Goal: Task Accomplishment & Management: Manage account settings

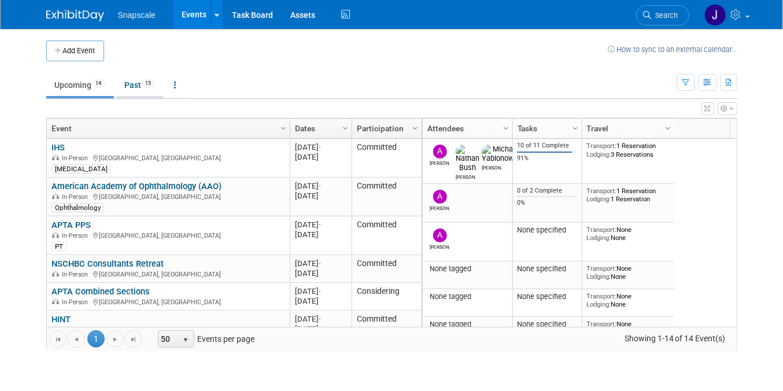
click at [142, 88] on link "Past 15" at bounding box center [139, 85] width 47 height 22
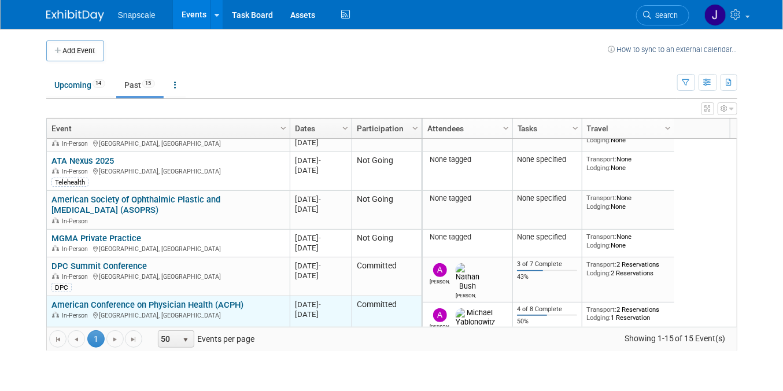
click at [138, 302] on link "American Conference on Physician Health (ACPH)" at bounding box center [147, 304] width 192 height 10
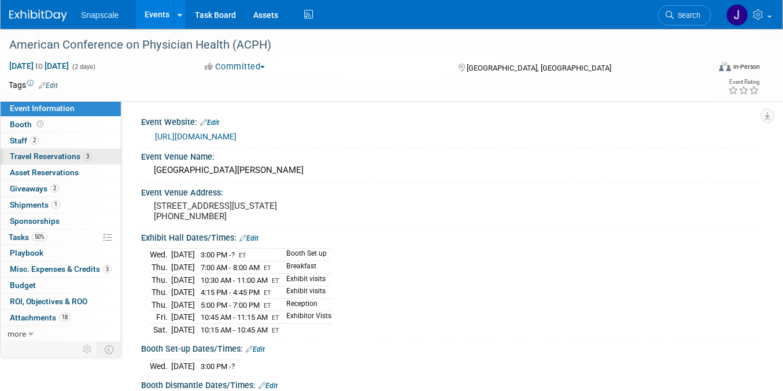
click at [25, 160] on span "Travel Reservations 3" at bounding box center [51, 155] width 82 height 9
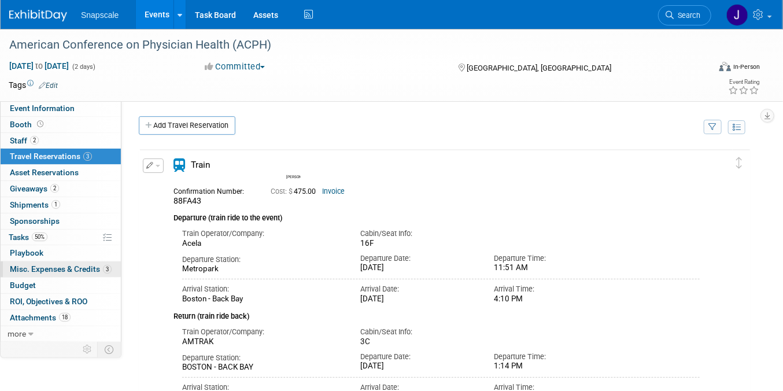
click at [49, 265] on span "Misc. Expenses & Credits 3" at bounding box center [61, 268] width 102 height 9
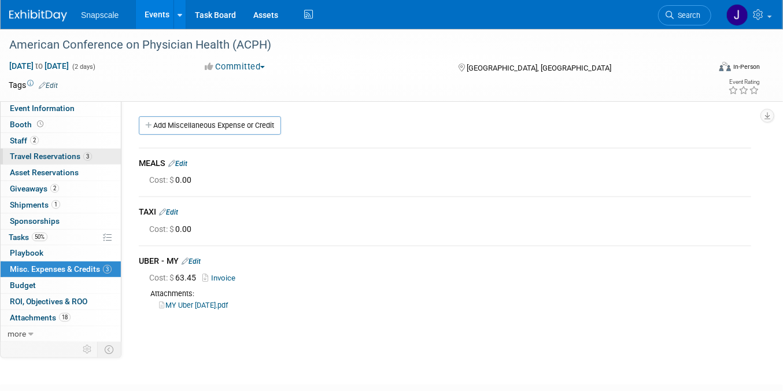
click at [21, 154] on span "Travel Reservations 3" at bounding box center [51, 155] width 82 height 9
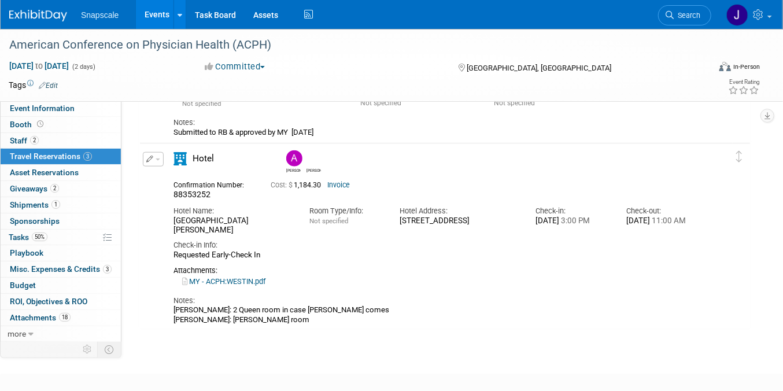
scroll to position [544, 0]
click at [28, 17] on img at bounding box center [38, 16] width 58 height 12
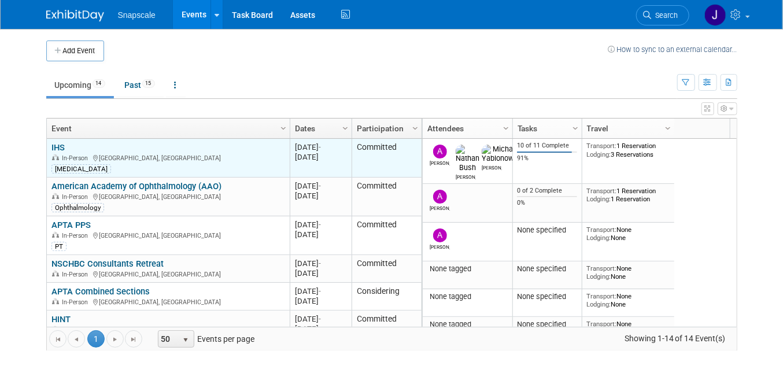
click at [60, 150] on link "IHS" at bounding box center [57, 147] width 13 height 10
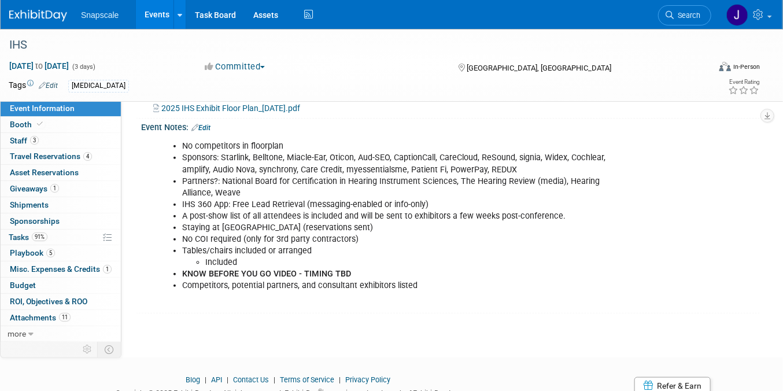
scroll to position [306, 0]
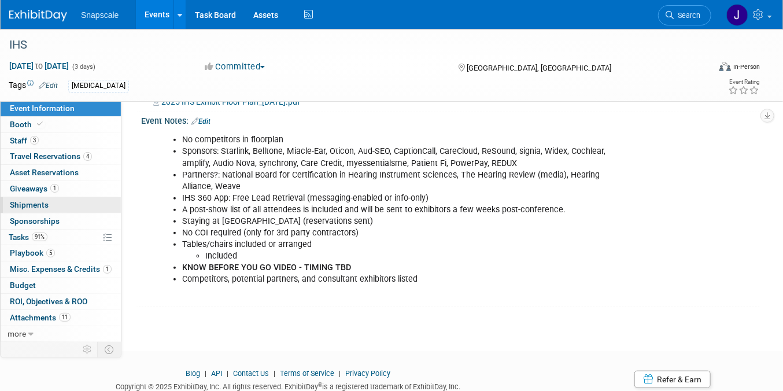
click at [35, 207] on span "Shipments 0" at bounding box center [29, 204] width 39 height 9
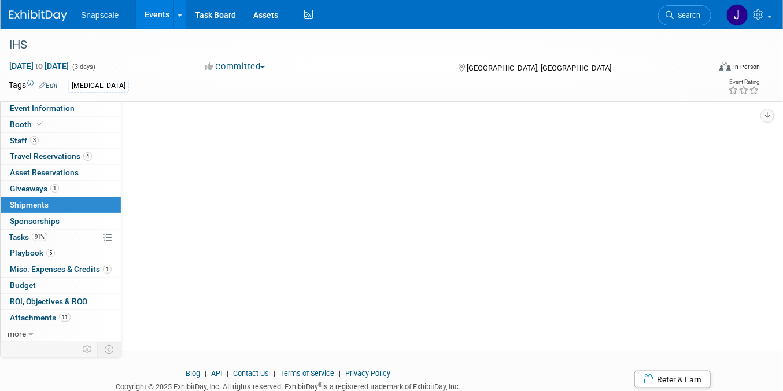
scroll to position [0, 0]
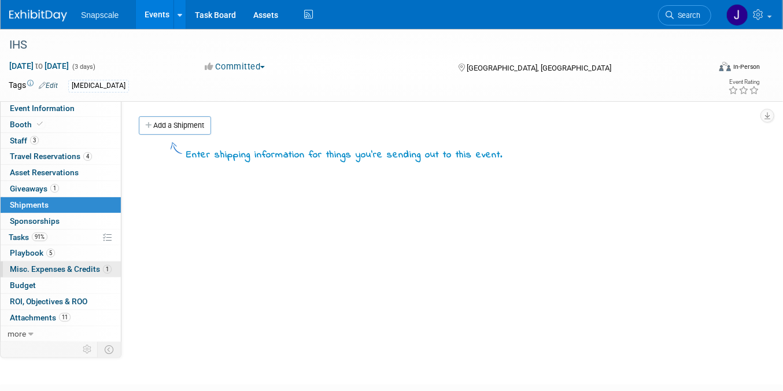
click at [49, 269] on span "Misc. Expenses & Credits 1" at bounding box center [61, 268] width 102 height 9
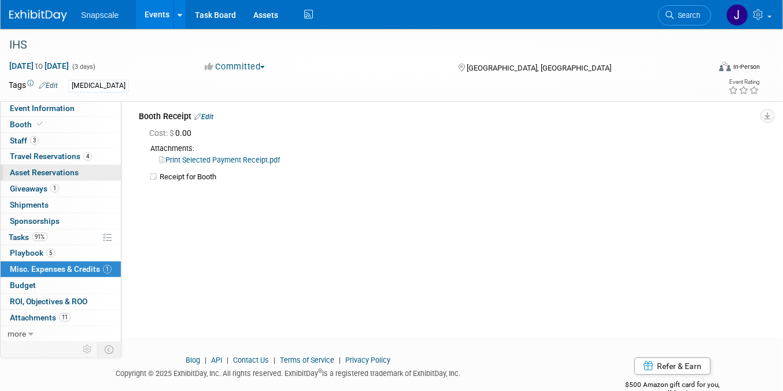
scroll to position [50, 0]
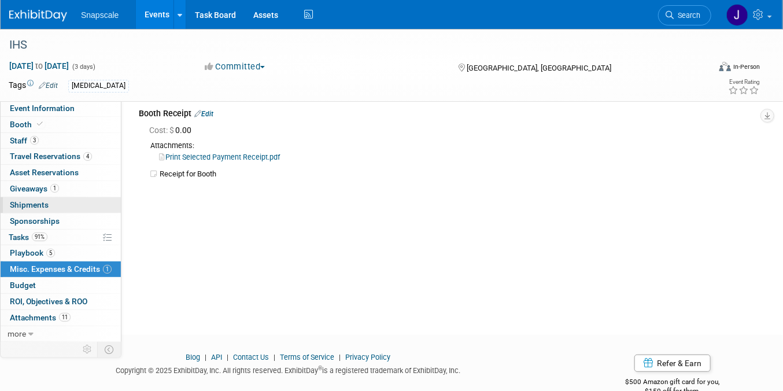
click at [34, 203] on span "Shipments 0" at bounding box center [29, 204] width 39 height 9
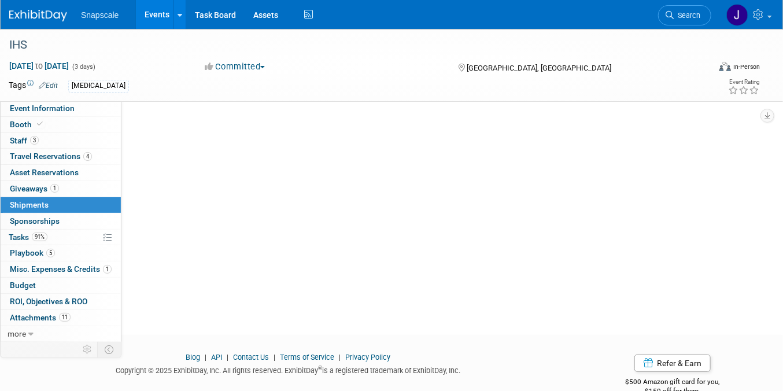
scroll to position [0, 0]
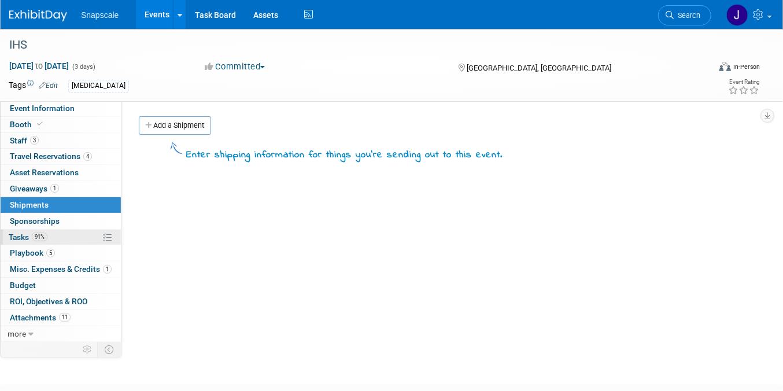
click at [20, 233] on span "Tasks 91%" at bounding box center [28, 236] width 39 height 9
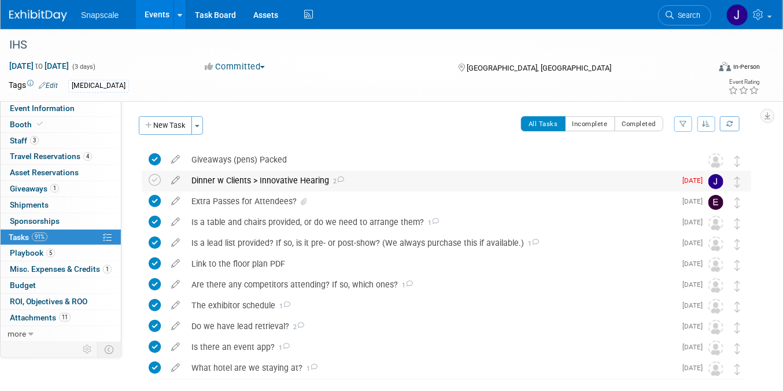
click at [343, 181] on icon at bounding box center [340, 179] width 8 height 6
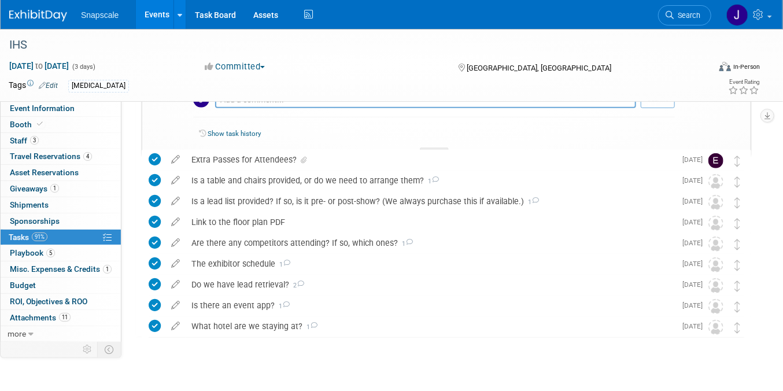
scroll to position [277, 0]
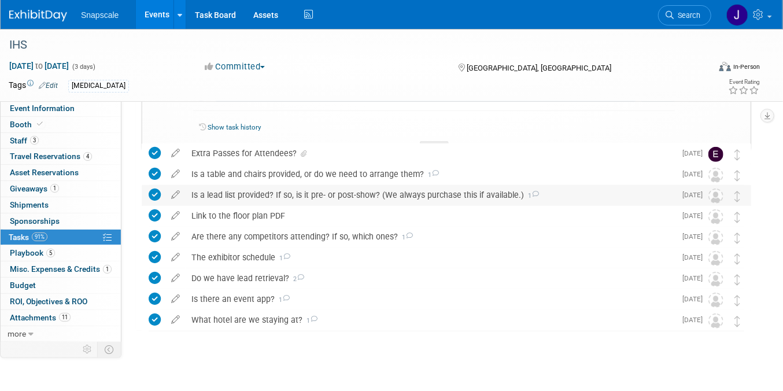
click at [294, 199] on div "Is a lead list provided? If so, is it pre- or post-show? (We always purchase th…" at bounding box center [431, 195] width 490 height 20
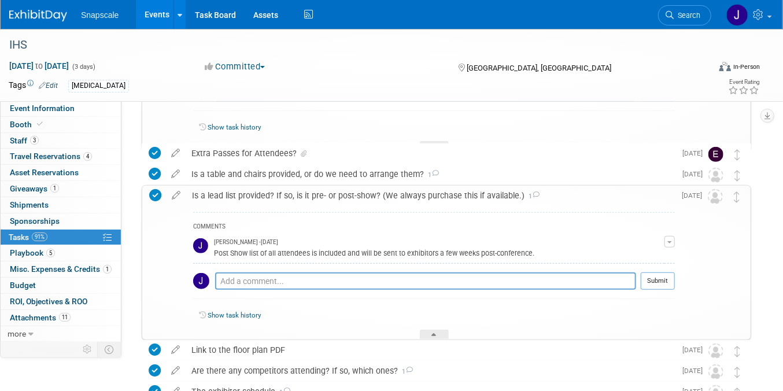
click at [309, 87] on div "Audiology" at bounding box center [350, 86] width 564 height 13
drag, startPoint x: 286, startPoint y: 60, endPoint x: 284, endPoint y: 75, distance: 15.7
click at [286, 61] on div "Committed Committed Considering Not Going" at bounding box center [320, 67] width 239 height 13
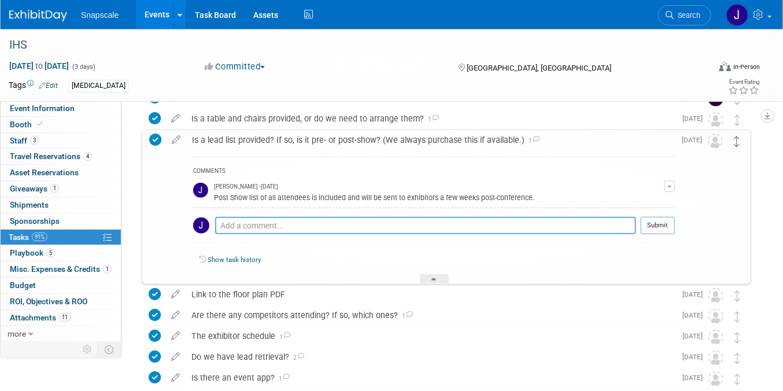
scroll to position [286, 0]
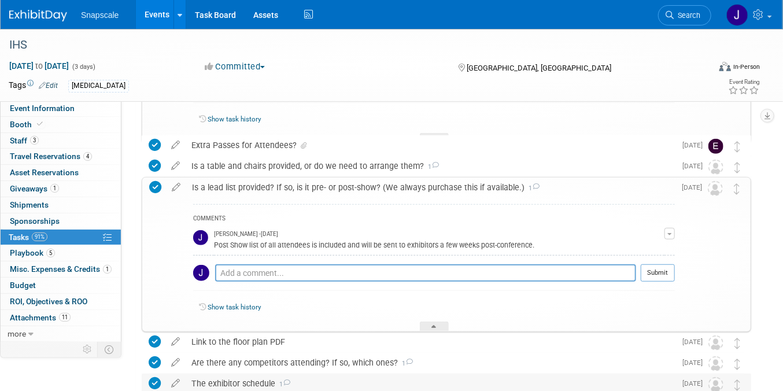
drag, startPoint x: 435, startPoint y: 326, endPoint x: 430, endPoint y: 315, distance: 12.2
click at [435, 326] on icon at bounding box center [434, 328] width 5 height 7
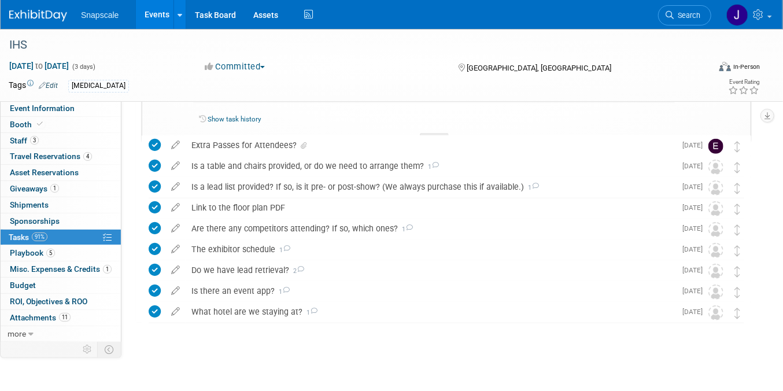
click at [434, 136] on icon at bounding box center [434, 139] width 5 height 7
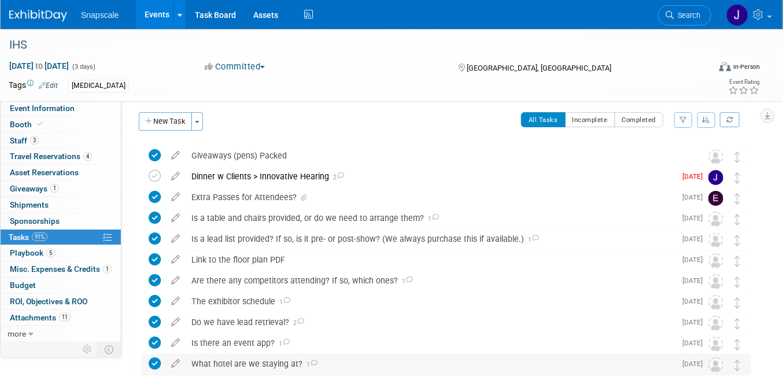
scroll to position [3, 0]
click at [162, 123] on button "New Task" at bounding box center [165, 122] width 53 height 18
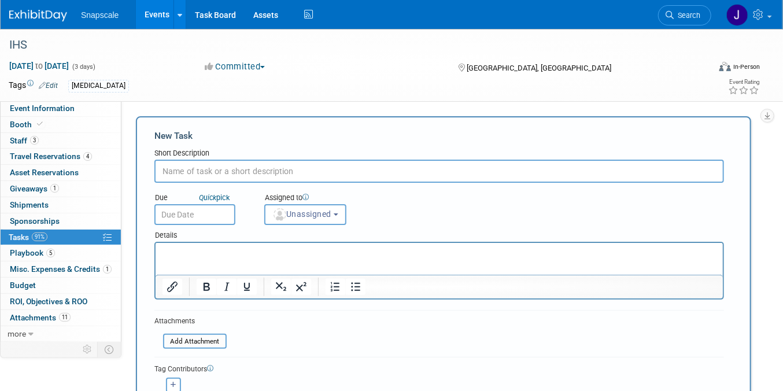
scroll to position [0, 0]
type input "M"
type input "Mark & Wendy need electric, contact planner & get infoi"
click at [195, 213] on input "text" at bounding box center [194, 214] width 81 height 21
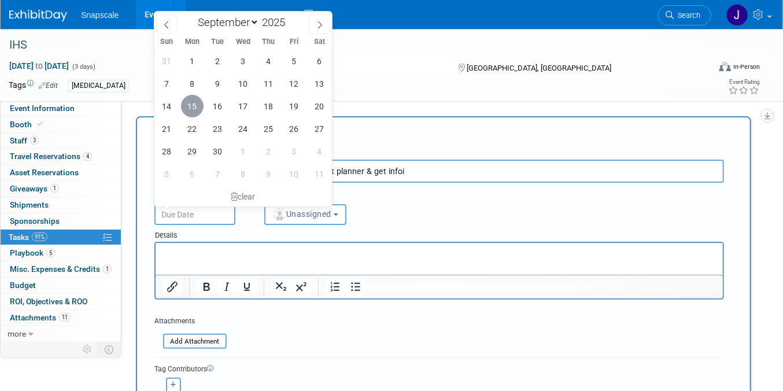
click at [196, 111] on span "15" at bounding box center [192, 106] width 23 height 23
type input "Sep 15, 2025"
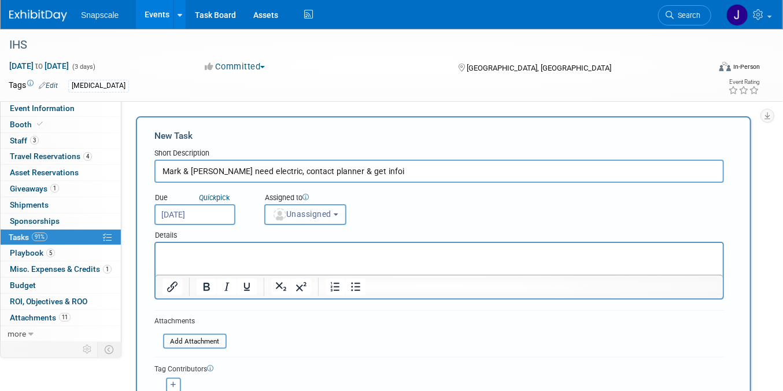
click at [337, 209] on button "Unassigned" at bounding box center [305, 214] width 82 height 21
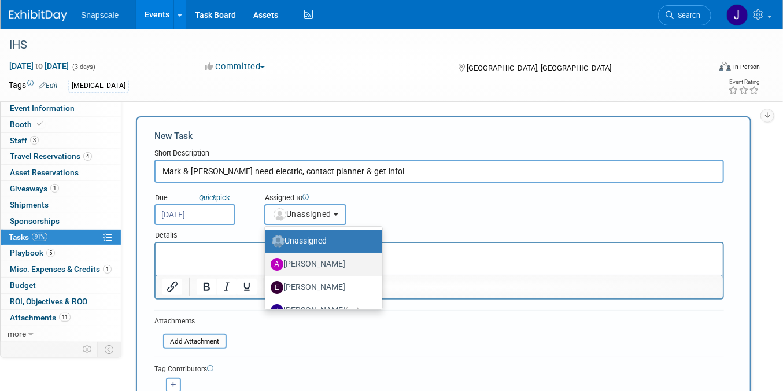
scroll to position [13, 0]
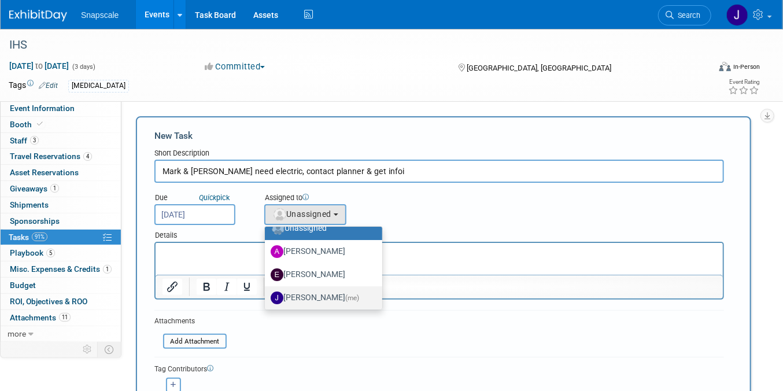
click at [313, 294] on label "Jennifer Benedict (me)" at bounding box center [320, 297] width 100 height 18
click at [266, 294] on input "Jennifer Benedict (me)" at bounding box center [263, 296] width 8 height 8
select select "ff8e83e6-6ab1-4fe0-a632-643b0aac2113"
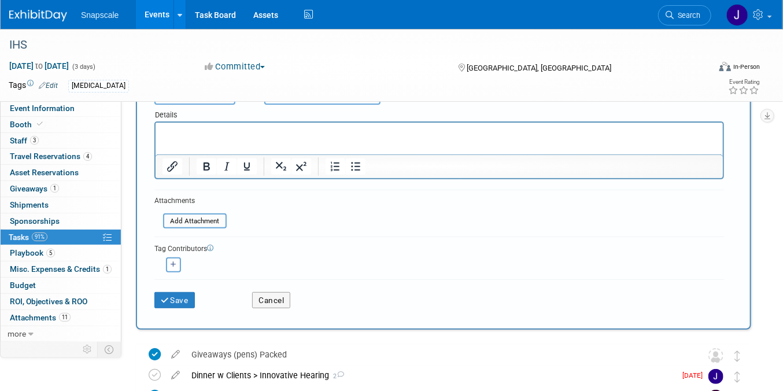
scroll to position [123, 0]
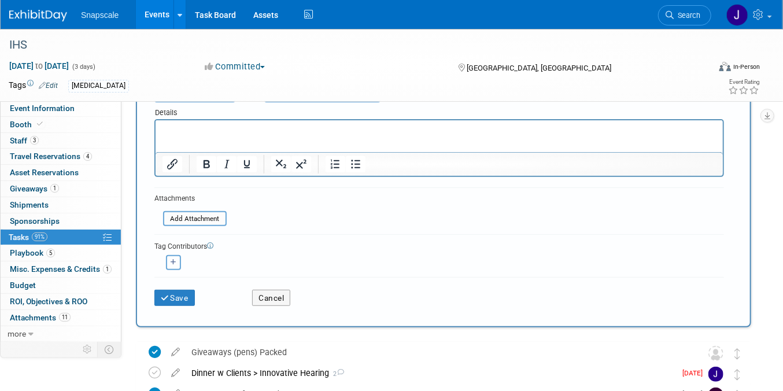
click at [175, 259] on icon "button" at bounding box center [174, 262] width 6 height 6
select select
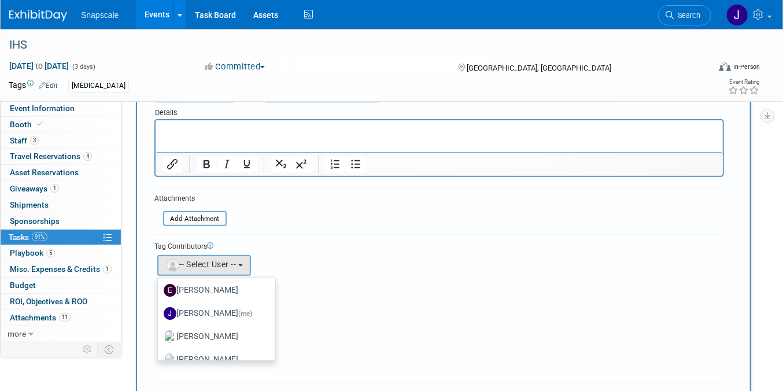
scroll to position [61, 0]
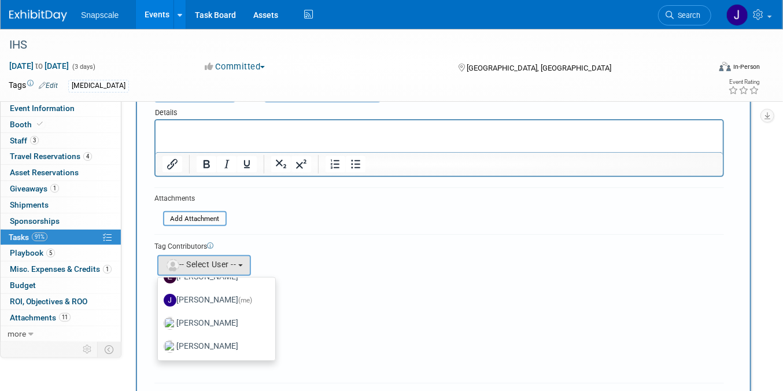
drag, startPoint x: 333, startPoint y: 279, endPoint x: 307, endPoint y: 290, distance: 28.5
click at [333, 279] on div "Tag Contributors Alex remove" at bounding box center [438, 305] width 569 height 142
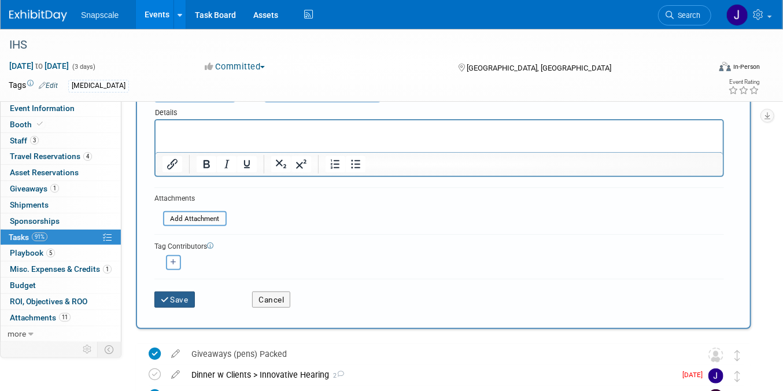
click at [177, 299] on button "Save" at bounding box center [174, 299] width 40 height 16
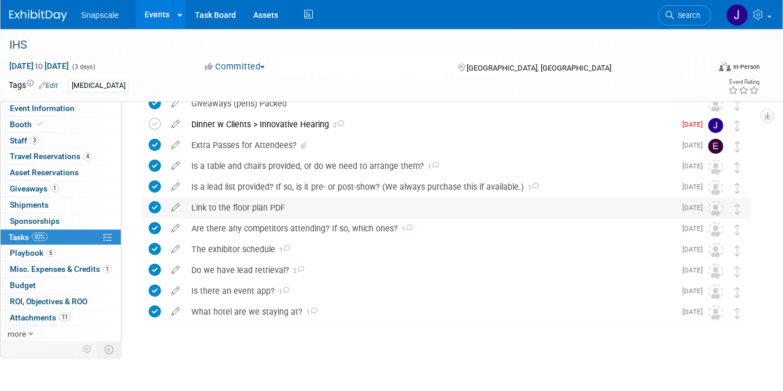
scroll to position [79, 0]
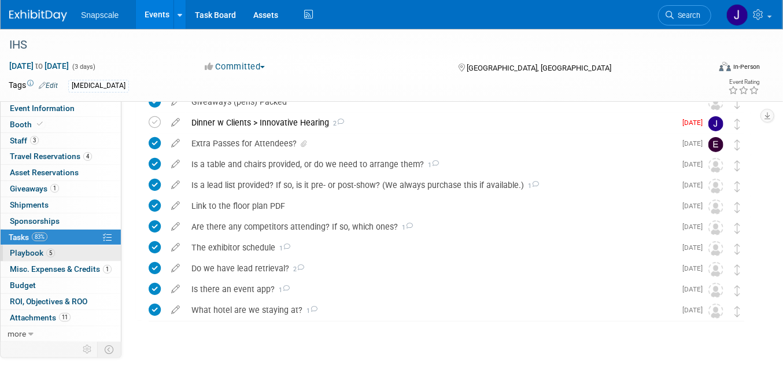
click at [32, 256] on span "Playbook 5" at bounding box center [32, 252] width 45 height 9
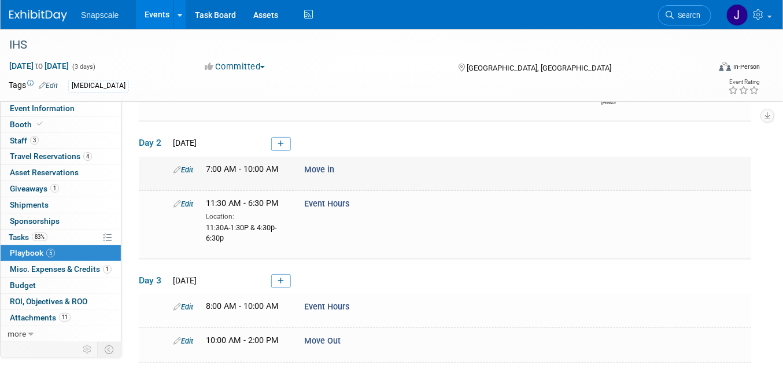
scroll to position [120, 0]
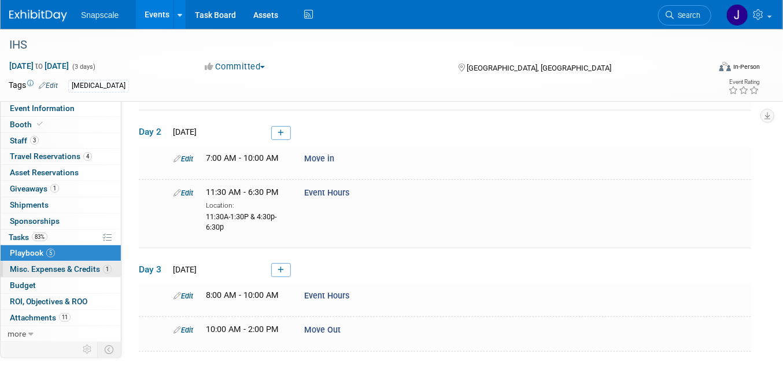
click at [65, 269] on span "Misc. Expenses & Credits 1" at bounding box center [61, 268] width 102 height 9
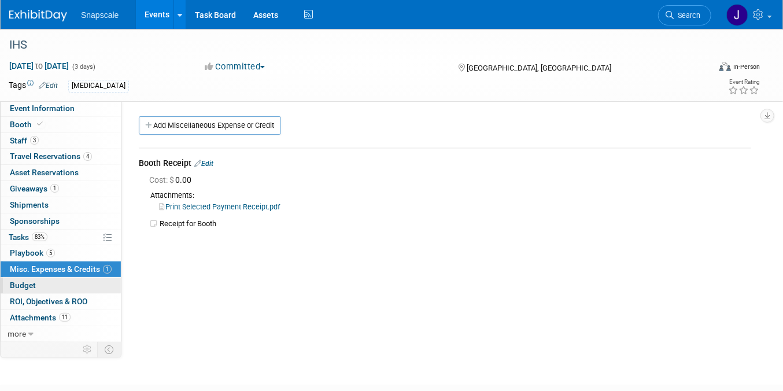
click at [37, 283] on link "Budget" at bounding box center [61, 285] width 120 height 16
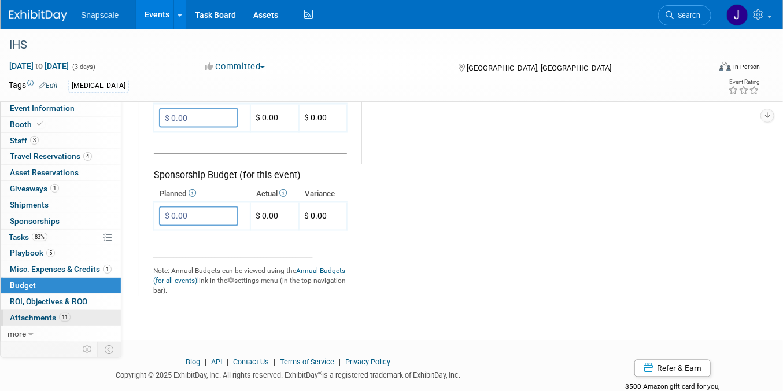
scroll to position [763, 0]
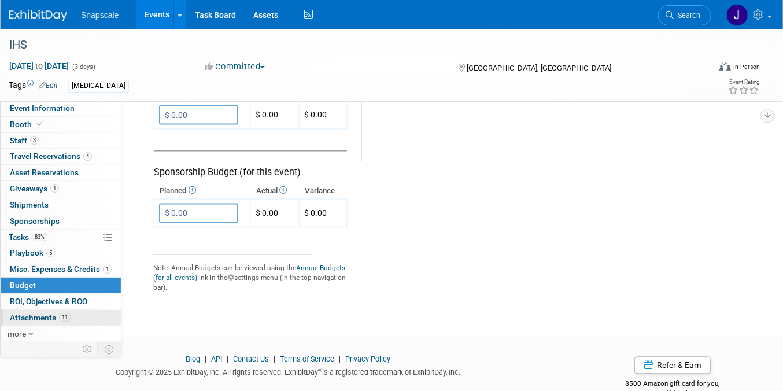
click at [45, 314] on span "Attachments 11" at bounding box center [40, 317] width 61 height 9
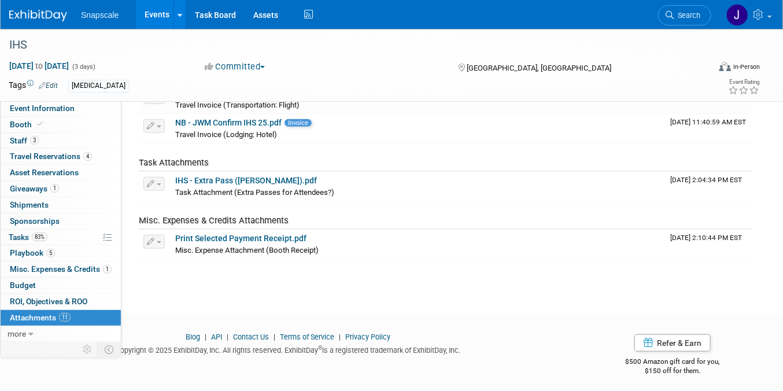
scroll to position [349, 0]
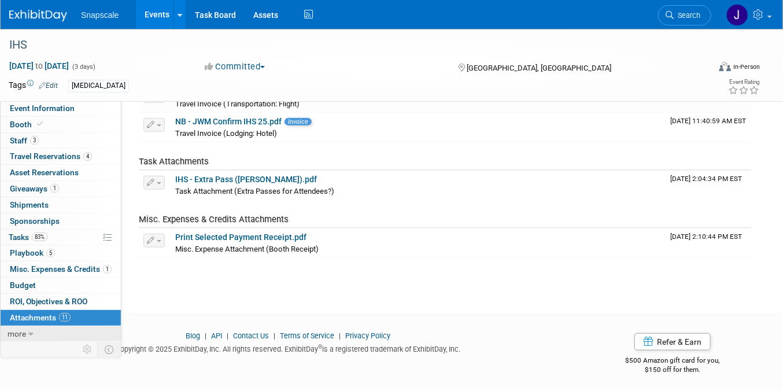
click at [27, 328] on link "more" at bounding box center [61, 334] width 120 height 16
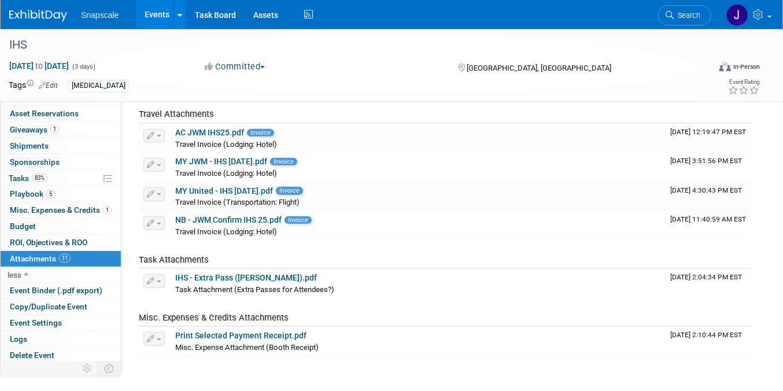
scroll to position [247, 0]
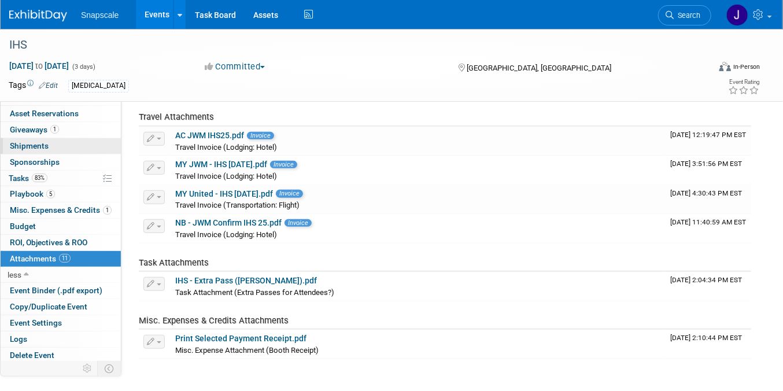
click at [25, 144] on span "Shipments 0" at bounding box center [29, 145] width 39 height 9
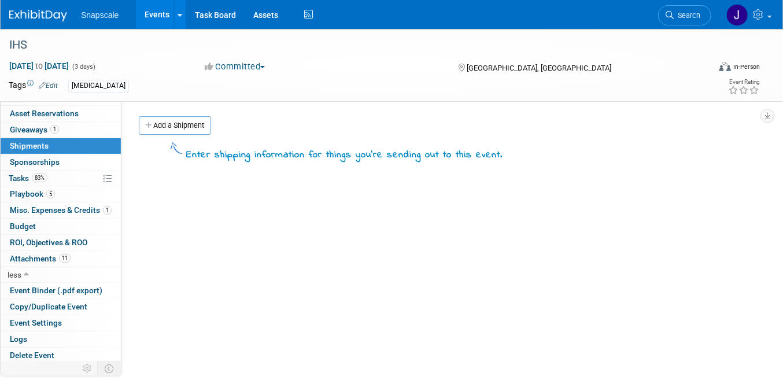
click at [190, 126] on link "Add a Shipment" at bounding box center [175, 125] width 72 height 18
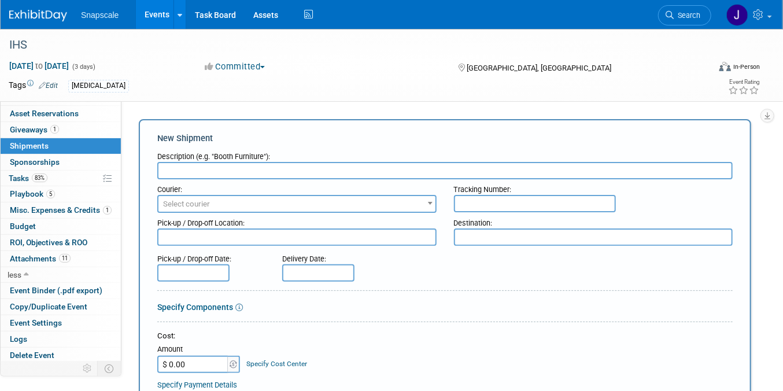
click at [192, 204] on span "Select courier" at bounding box center [186, 203] width 47 height 9
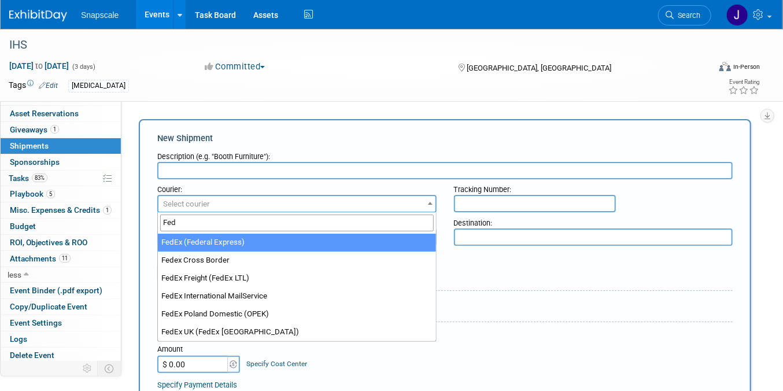
type input "Fed"
select select "206"
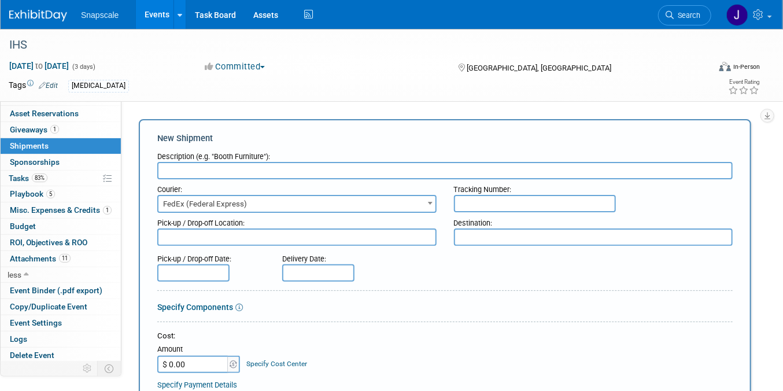
click at [474, 201] on input "text" at bounding box center [535, 203] width 162 height 17
type input "884332509135"
click at [257, 233] on textarea at bounding box center [296, 236] width 279 height 17
click at [321, 241] on textarea "55 Us Hwy 22, Springfield, NJ" at bounding box center [296, 236] width 279 height 17
type textarea "55 Us Hwy 22, Springfield, NJ 07081"
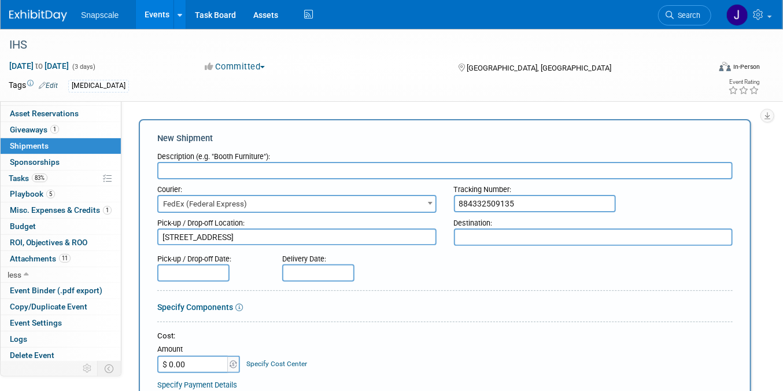
click at [462, 232] on textarea at bounding box center [593, 236] width 279 height 17
click at [471, 237] on textarea "JWMarriott Indianapolis" at bounding box center [593, 236] width 279 height 17
click at [503, 236] on textarea "JW Marriott Indianapolis" at bounding box center [593, 236] width 279 height 17
click at [609, 234] on textarea "JW Marriott 10 S West Street, Indianapolis" at bounding box center [593, 236] width 279 height 17
type textarea "JW Marriott 10 S West Street, Indianapolis, IN 46204"
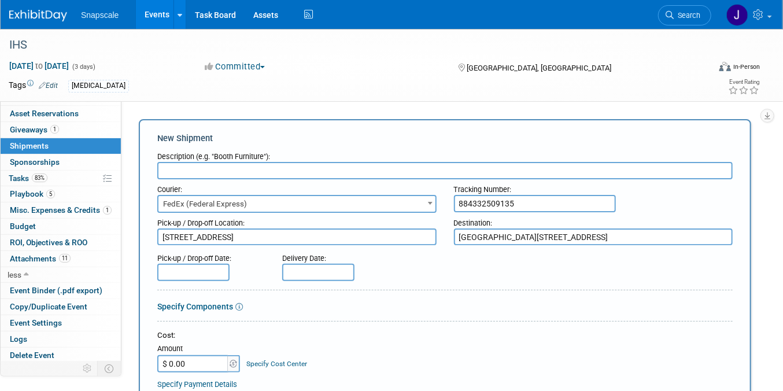
click at [173, 270] on input "text" at bounding box center [193, 272] width 72 height 17
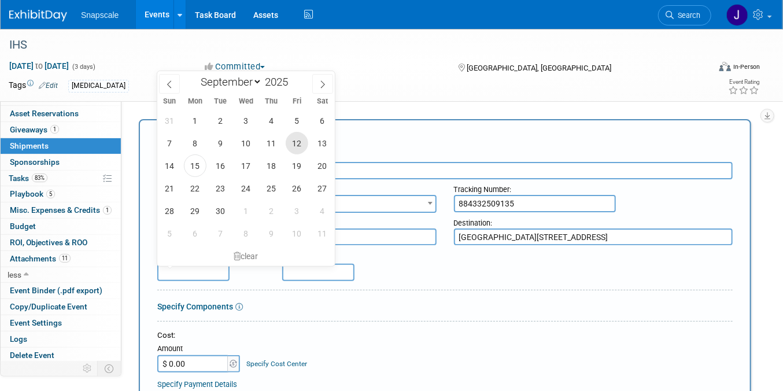
click at [292, 145] on span "12" at bounding box center [297, 143] width 23 height 23
type input "Sep 12, 2025"
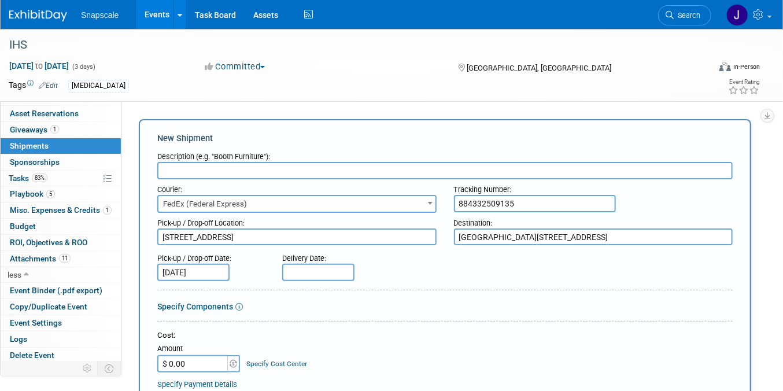
click at [303, 270] on input "text" at bounding box center [318, 272] width 72 height 17
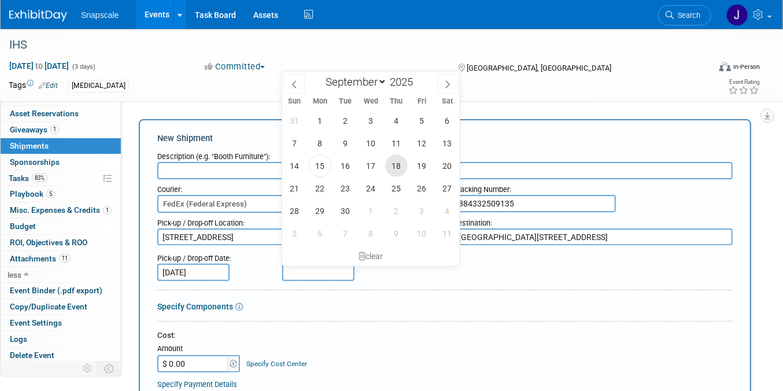
click at [394, 164] on span "18" at bounding box center [396, 165] width 23 height 23
type input "Sep 18, 2025"
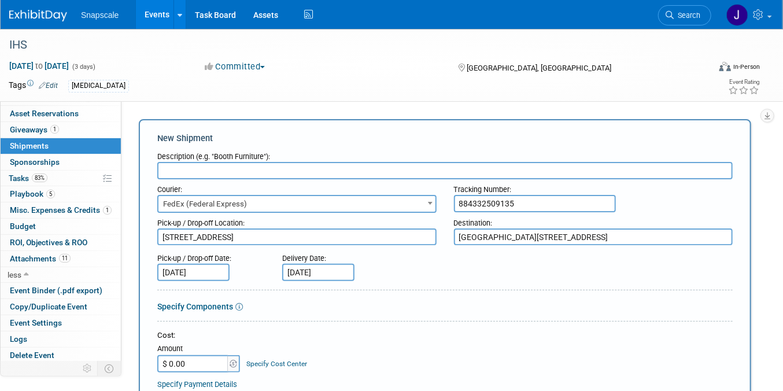
click at [185, 307] on link "Specify Components" at bounding box center [195, 306] width 76 height 9
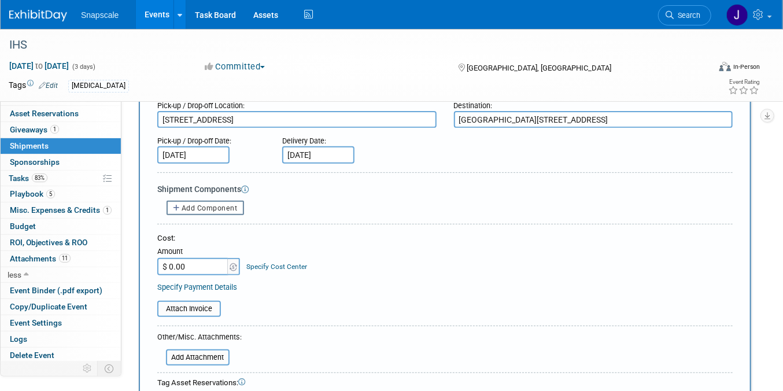
scroll to position [118, 0]
click at [185, 268] on input "$ 0.00" at bounding box center [193, 265] width 72 height 17
type input "$ 333.81"
click at [199, 302] on input "file" at bounding box center [151, 308] width 138 height 14
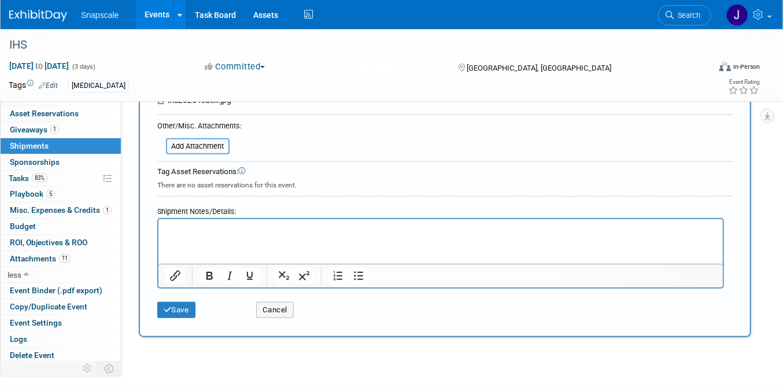
scroll to position [346, 0]
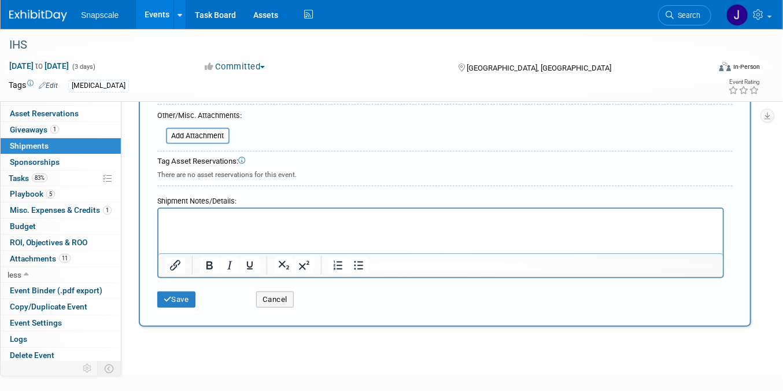
click at [177, 213] on p "Rich Text Area. Press ALT-0 for help." at bounding box center [440, 219] width 551 height 12
click at [186, 297] on button "Save" at bounding box center [176, 299] width 38 height 16
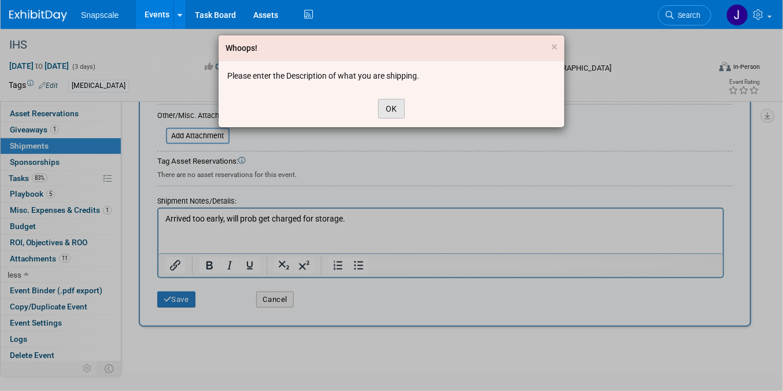
click at [390, 107] on button "OK" at bounding box center [391, 109] width 27 height 20
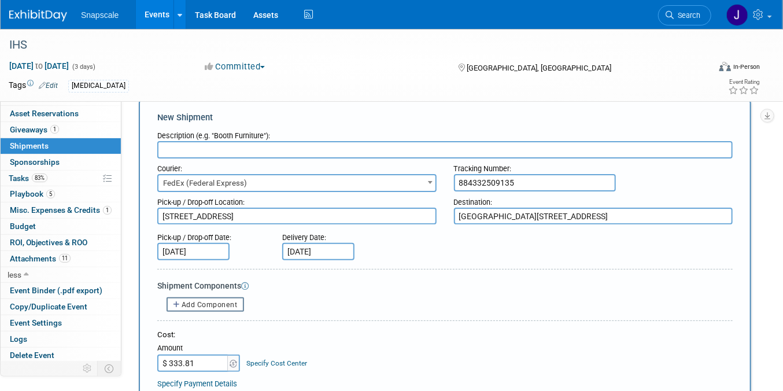
scroll to position [0, 0]
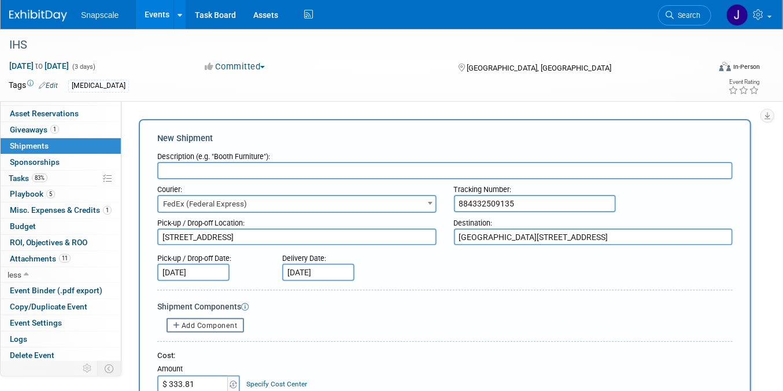
click at [218, 170] on input "text" at bounding box center [444, 170] width 575 height 17
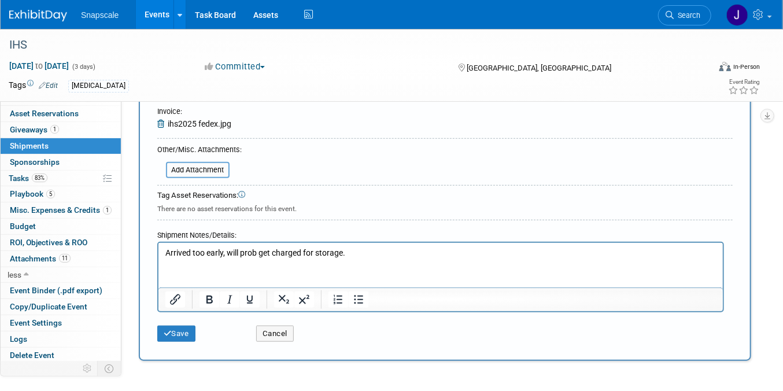
scroll to position [313, 0]
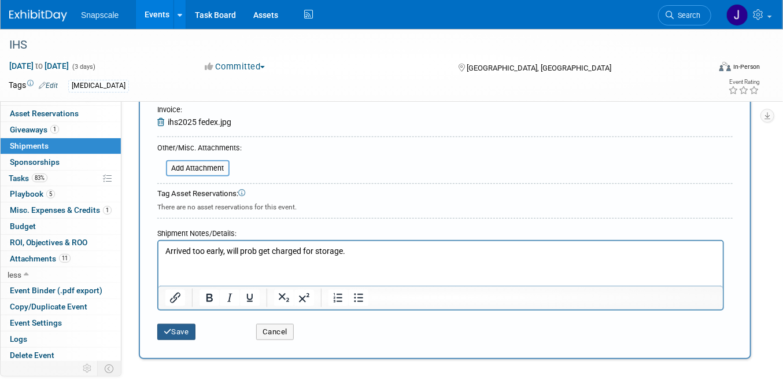
type input "Booth Trunk"
click at [184, 331] on button "Save" at bounding box center [176, 332] width 38 height 16
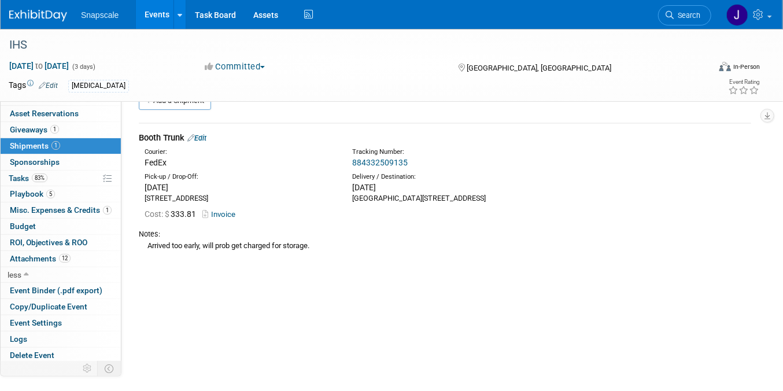
scroll to position [0, 0]
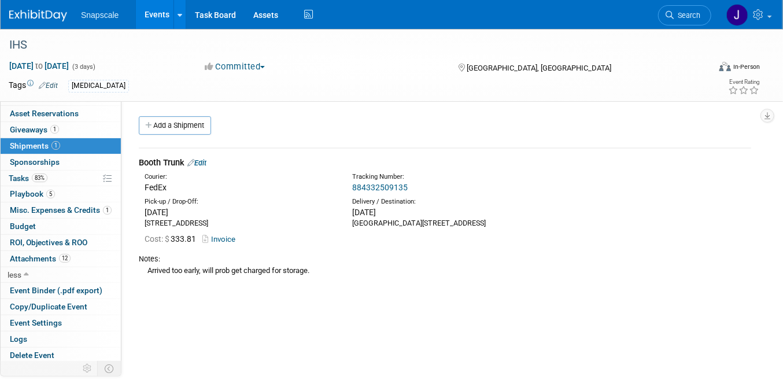
click at [40, 17] on img at bounding box center [38, 16] width 58 height 12
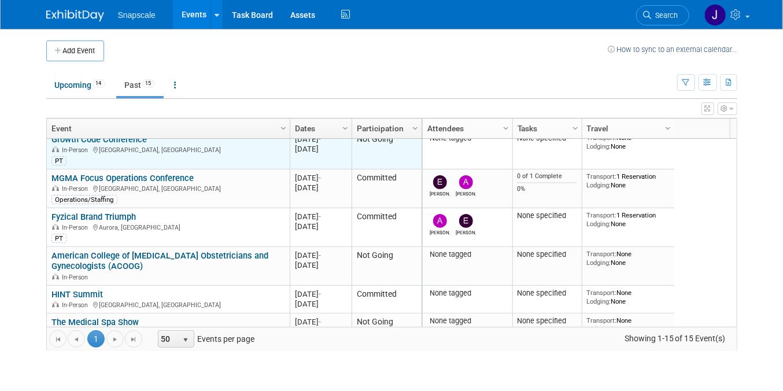
scroll to position [319, 0]
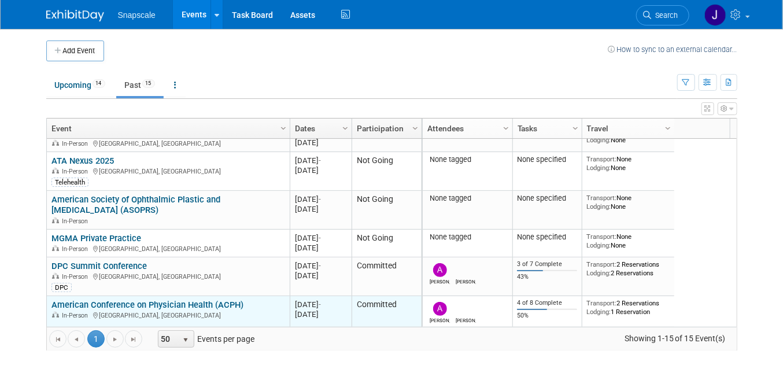
click at [114, 304] on link "American Conference on Physician Health (ACPH)" at bounding box center [147, 304] width 192 height 10
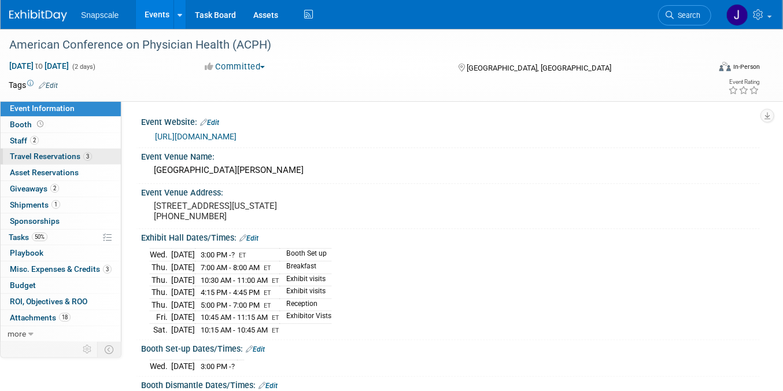
click at [30, 157] on span "Travel Reservations 3" at bounding box center [51, 155] width 82 height 9
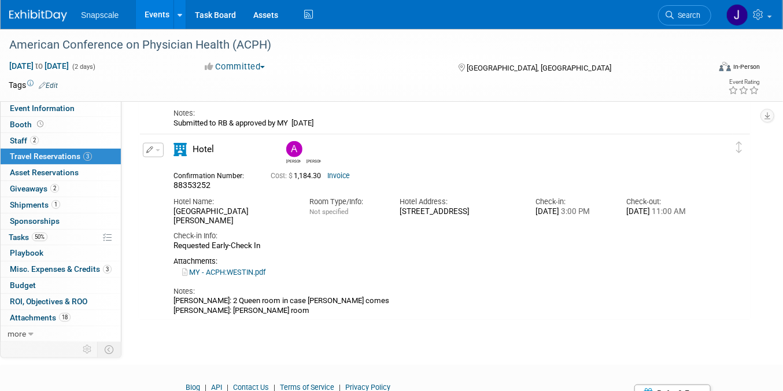
scroll to position [553, 0]
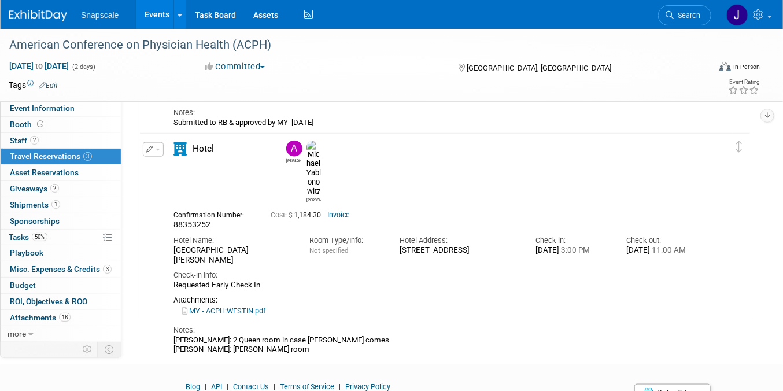
click at [36, 20] on img at bounding box center [38, 16] width 58 height 12
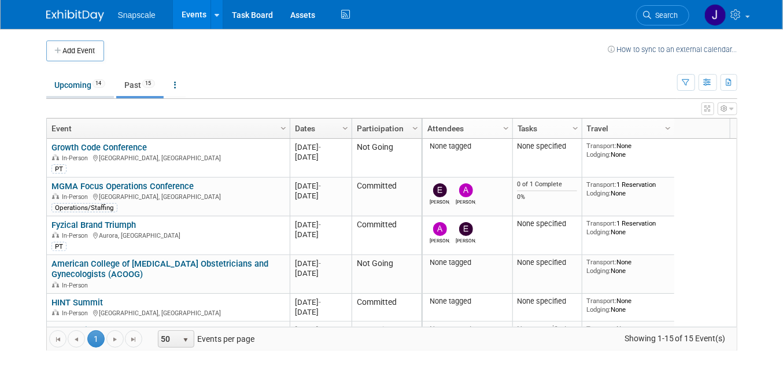
click at [65, 84] on link "Upcoming 14" at bounding box center [80, 85] width 68 height 22
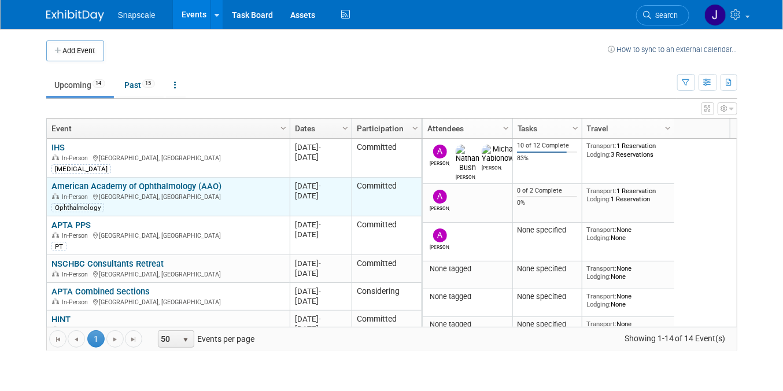
click at [84, 184] on link "American Academy of Ophthalmology (AAO)" at bounding box center [136, 186] width 170 height 10
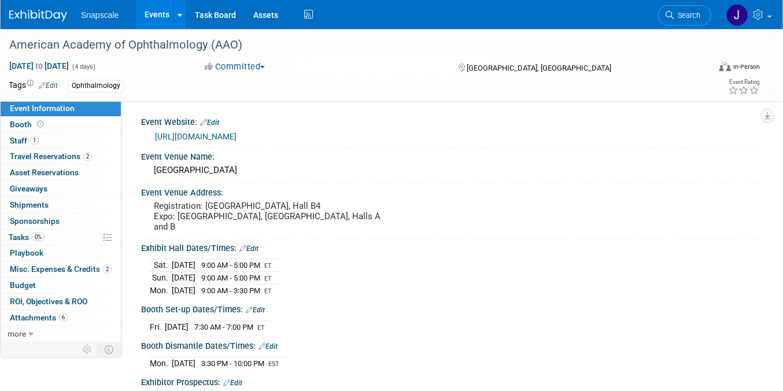
click at [208, 134] on link "[URL][DOMAIN_NAME]" at bounding box center [195, 136] width 81 height 9
